Goal: Task Accomplishment & Management: Use online tool/utility

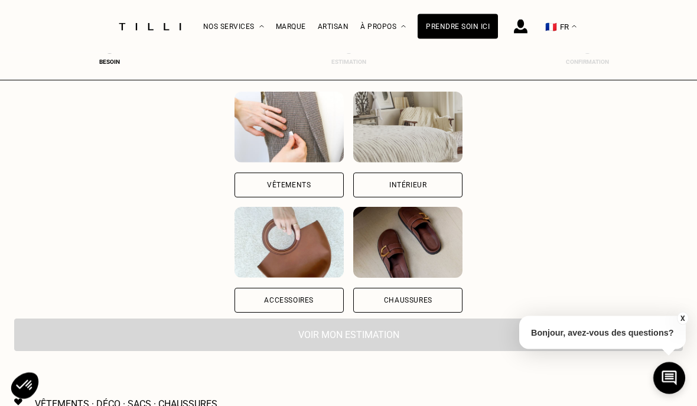
scroll to position [127, 0]
click at [462, 187] on div "Intérieur" at bounding box center [407, 184] width 109 height 25
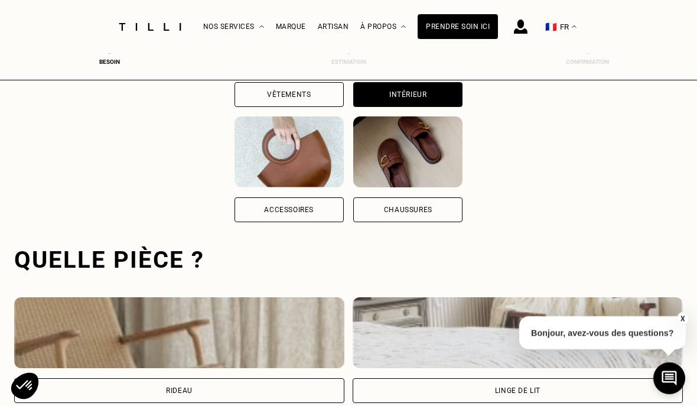
scroll to position [364, 0]
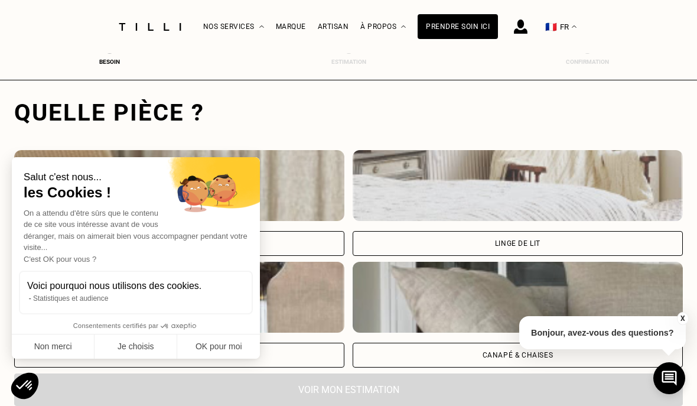
click at [129, 201] on span "les Cookies !" at bounding box center [136, 193] width 224 height 18
click at [146, 352] on button "Je choisis" at bounding box center [135, 346] width 83 height 25
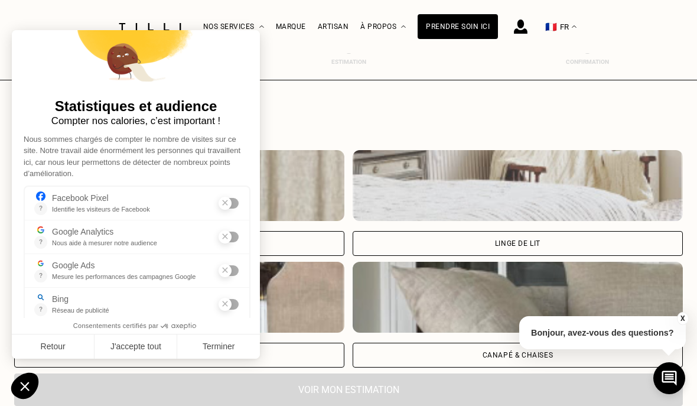
click at [61, 352] on button "Retour" at bounding box center [53, 346] width 83 height 25
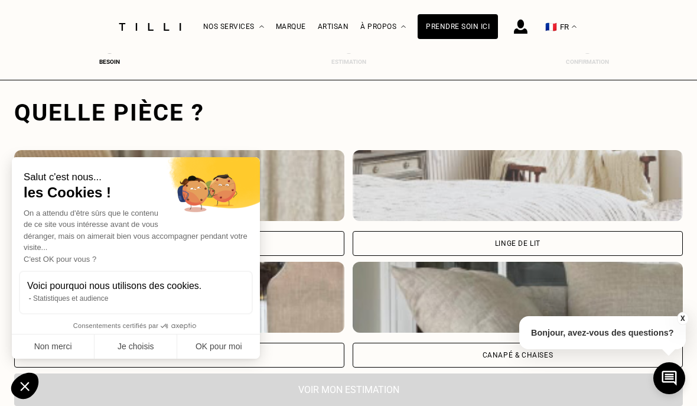
click at [60, 352] on button "Non merci" at bounding box center [53, 346] width 83 height 25
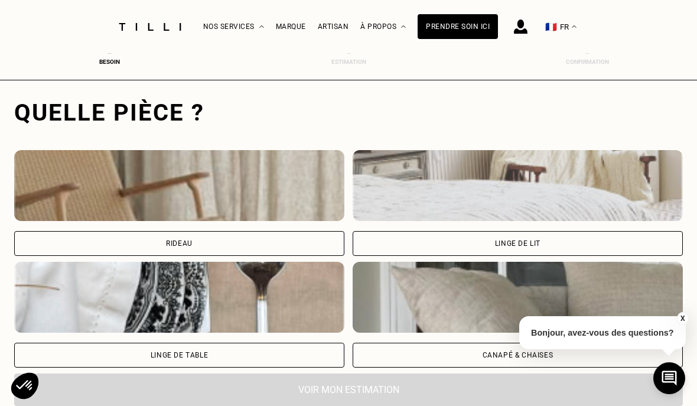
click at [125, 245] on div "Rideau" at bounding box center [179, 243] width 330 height 25
select select "FR"
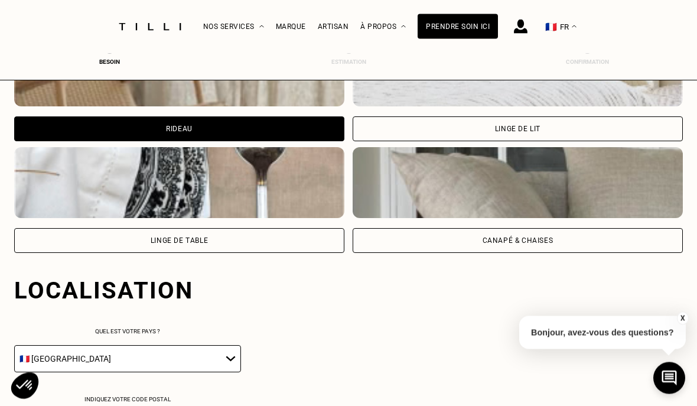
scroll to position [657, 0]
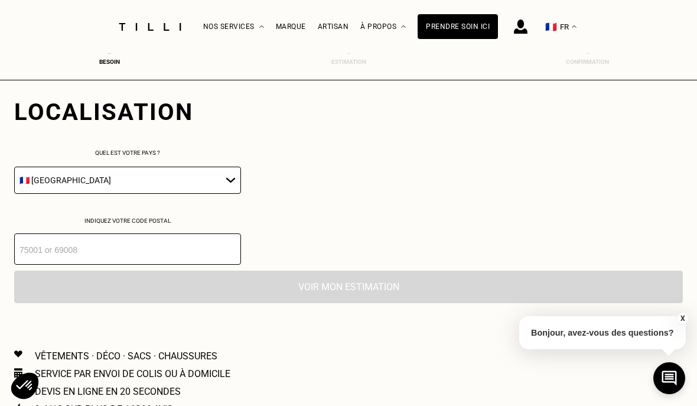
click at [66, 262] on input "number" at bounding box center [127, 248] width 227 height 31
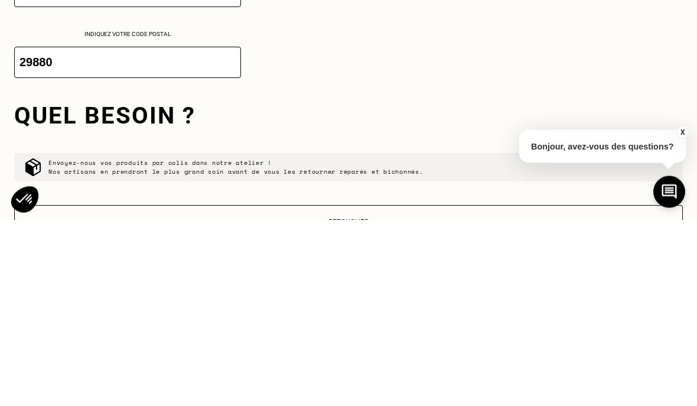
scroll to position [856, 0]
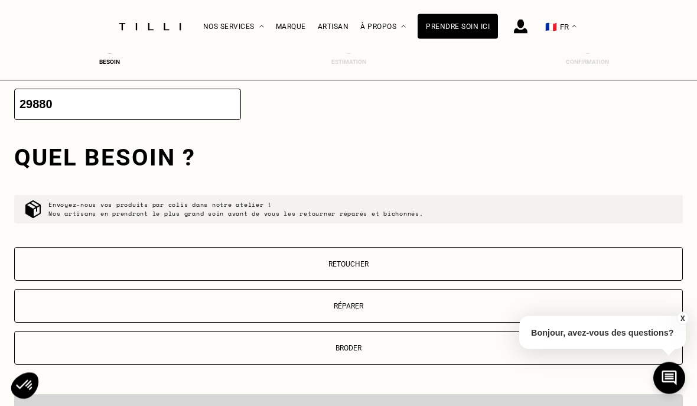
type input "29880"
click at [361, 280] on button "Retoucher" at bounding box center [348, 264] width 669 height 34
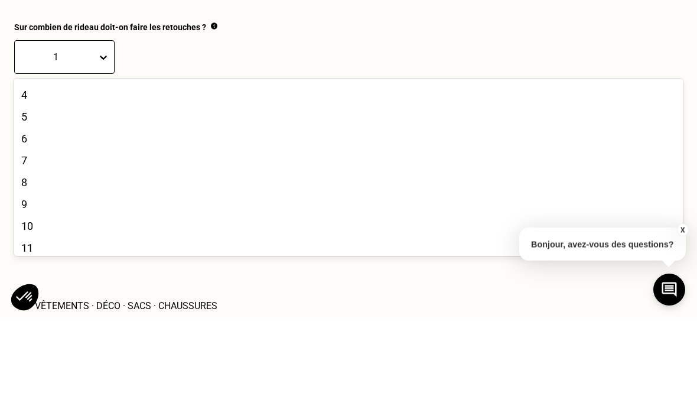
scroll to position [64, 0]
click at [24, 258] on div "8" at bounding box center [348, 269] width 669 height 22
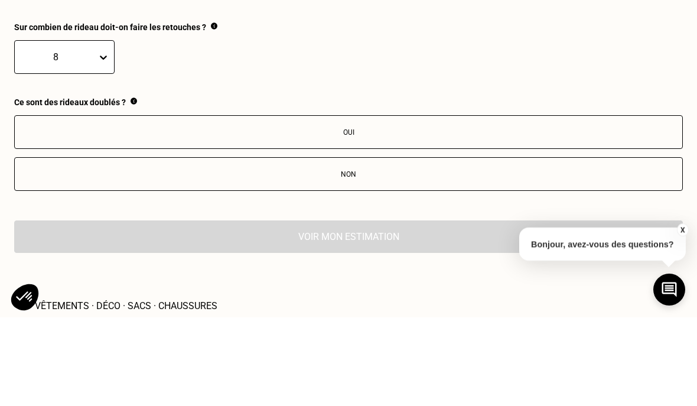
scroll to position [1168, 0]
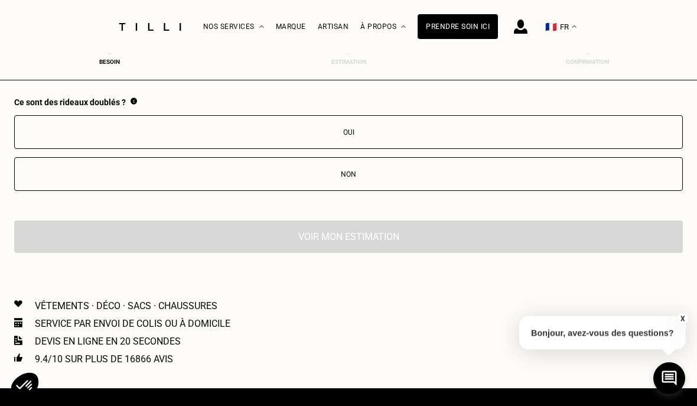
click at [350, 180] on button "Non" at bounding box center [348, 174] width 669 height 34
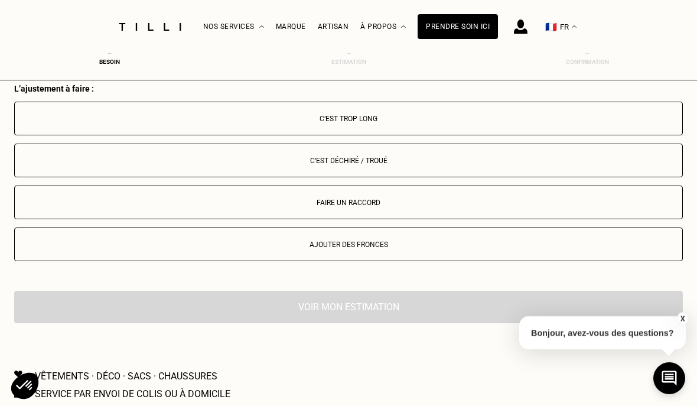
scroll to position [1318, 0]
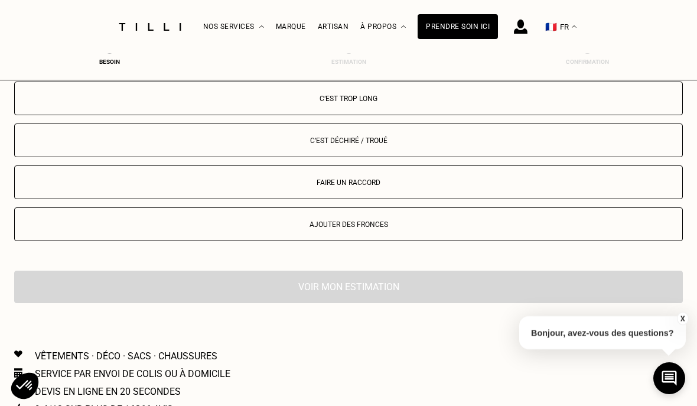
click at [320, 103] on div "C‘est trop long" at bounding box center [349, 98] width 656 height 8
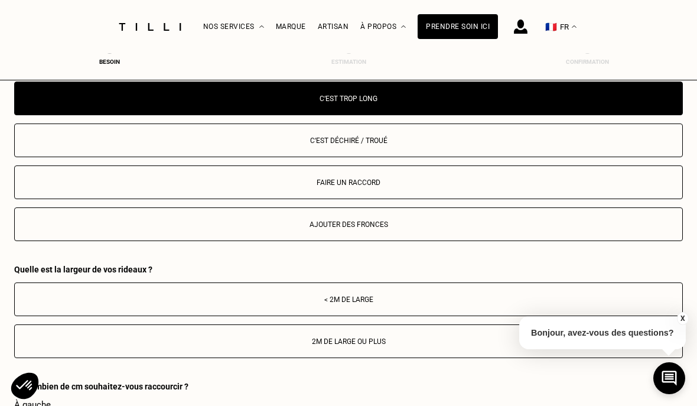
click at [334, 316] on button "< 2m de large" at bounding box center [348, 299] width 669 height 34
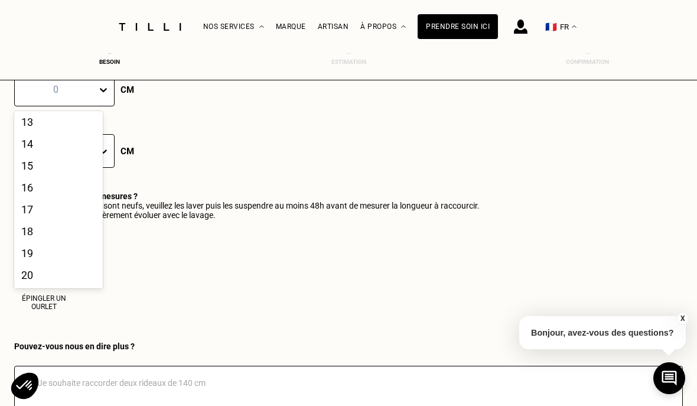
scroll to position [299, 0]
click at [37, 286] on div "20" at bounding box center [58, 275] width 89 height 22
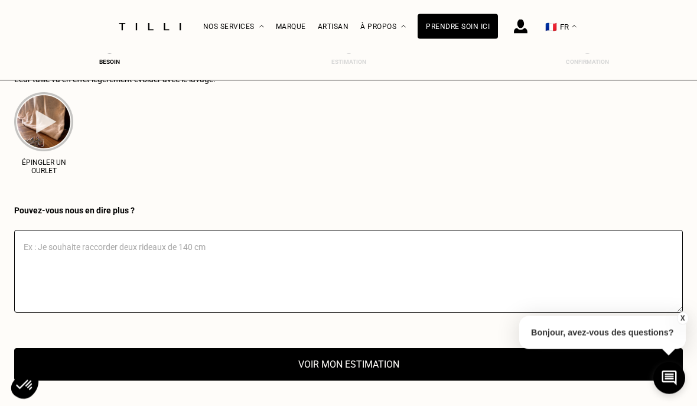
scroll to position [1800, 0]
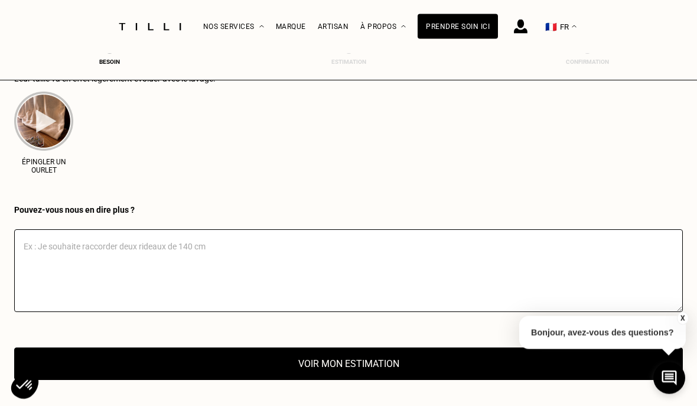
click at [351, 352] on button "Voir mon estimation" at bounding box center [348, 364] width 669 height 32
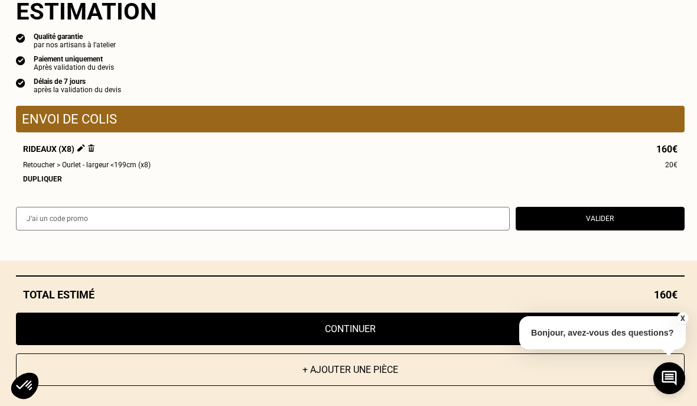
scroll to position [1316, 0]
